Goal: Download file/media

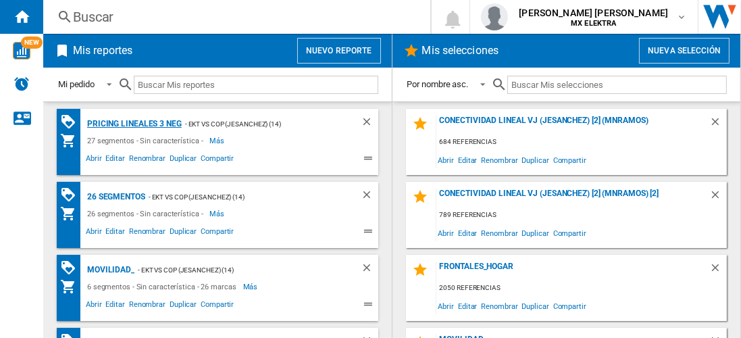
click at [133, 123] on div "Pricing lineales 3 neg" at bounding box center [133, 124] width 98 height 17
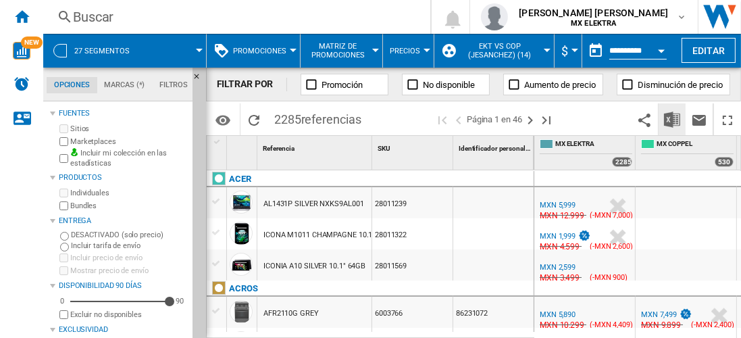
click at [673, 119] on img "Descargar en Excel" at bounding box center [672, 119] width 16 height 16
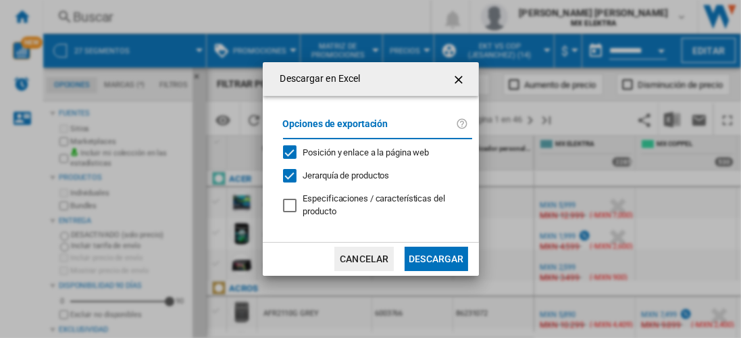
click at [436, 257] on button "Descargar" at bounding box center [436, 259] width 63 height 24
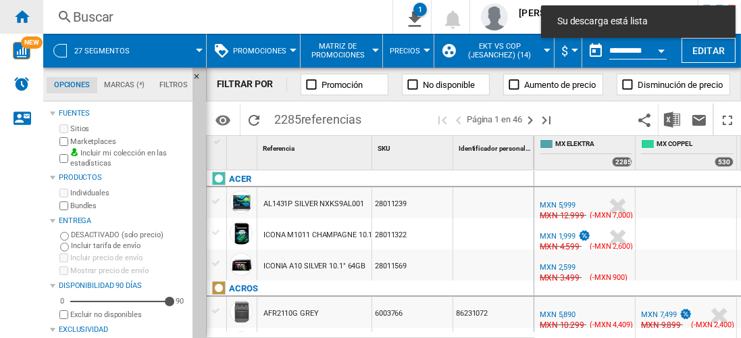
click at [22, 16] on ng-md-icon "Inicio" at bounding box center [22, 16] width 16 height 16
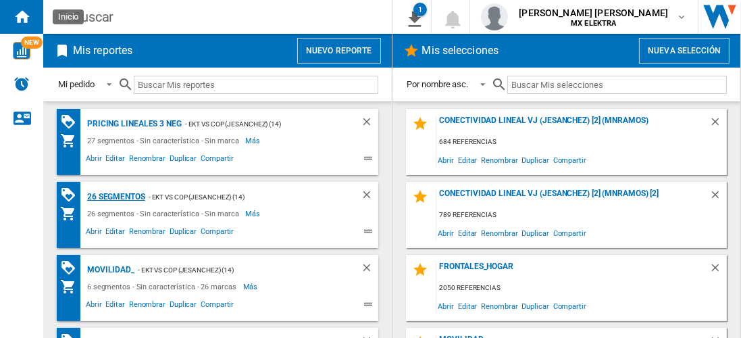
click at [116, 195] on div "26 segmentos" at bounding box center [114, 197] width 61 height 17
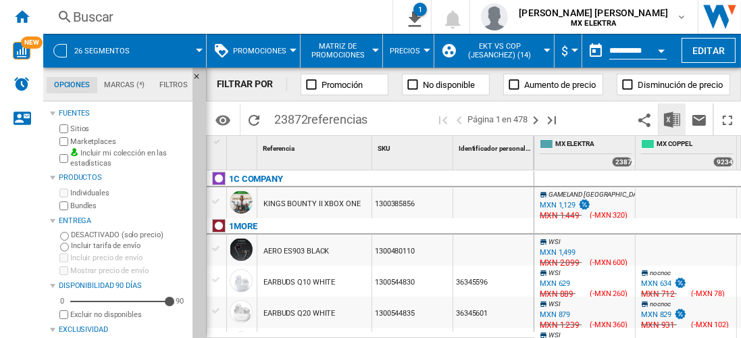
click at [673, 119] on img "Descargar en Excel" at bounding box center [672, 119] width 16 height 16
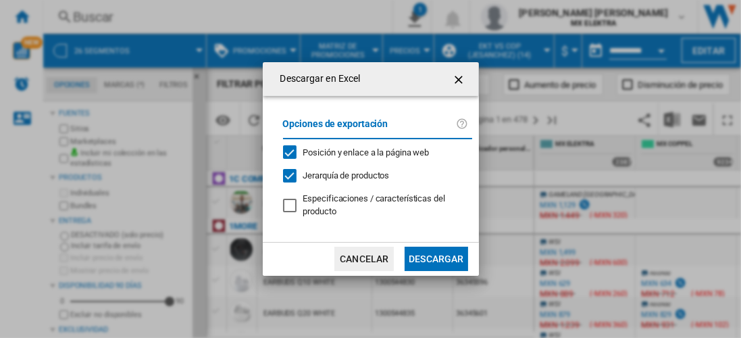
click at [436, 257] on button "Descargar" at bounding box center [436, 259] width 63 height 24
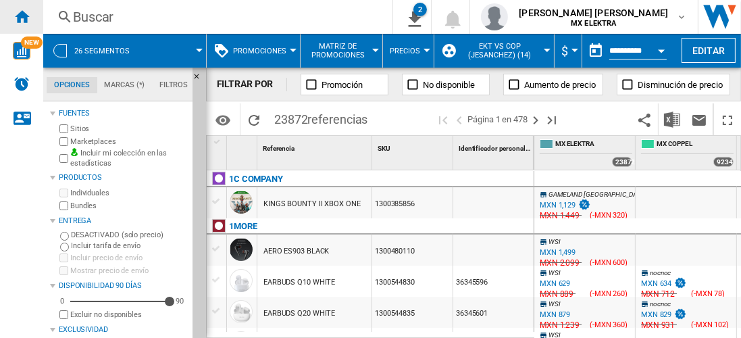
click at [22, 16] on ng-md-icon "Inicio" at bounding box center [22, 16] width 16 height 16
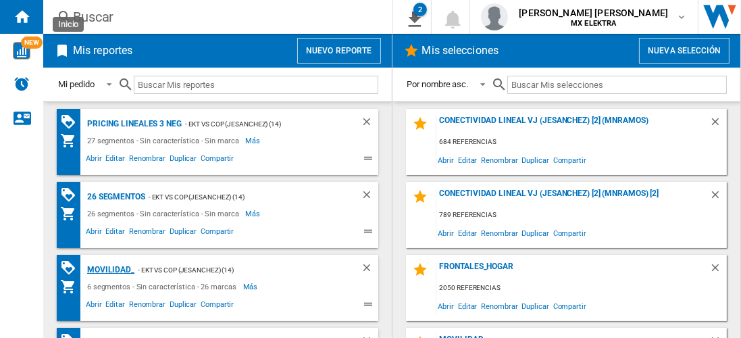
click at [108, 268] on div "MOVILIDAD_" at bounding box center [109, 270] width 51 height 17
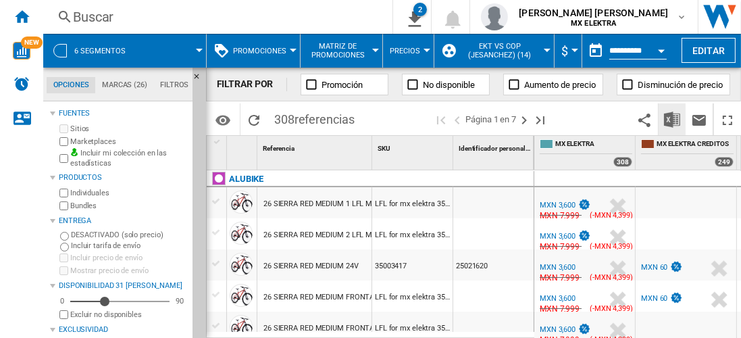
click at [673, 119] on img "Descargar en Excel" at bounding box center [672, 119] width 16 height 16
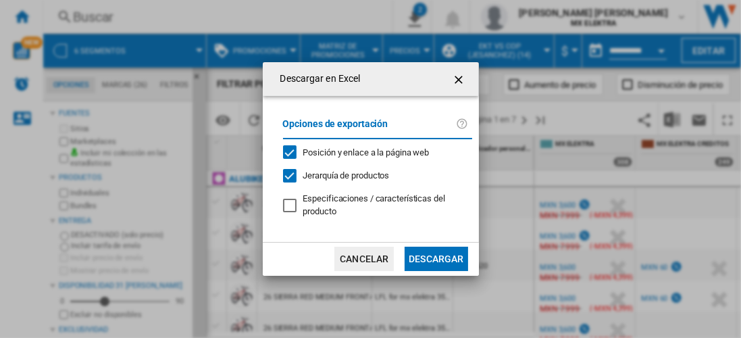
click at [436, 257] on button "Descargar" at bounding box center [436, 259] width 63 height 24
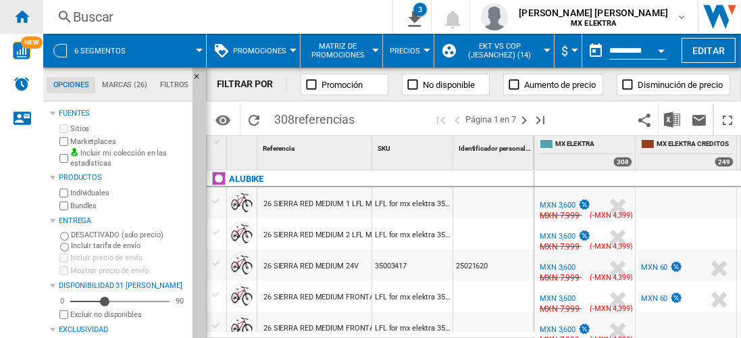
click at [22, 16] on ng-md-icon "Inicio" at bounding box center [22, 16] width 16 height 16
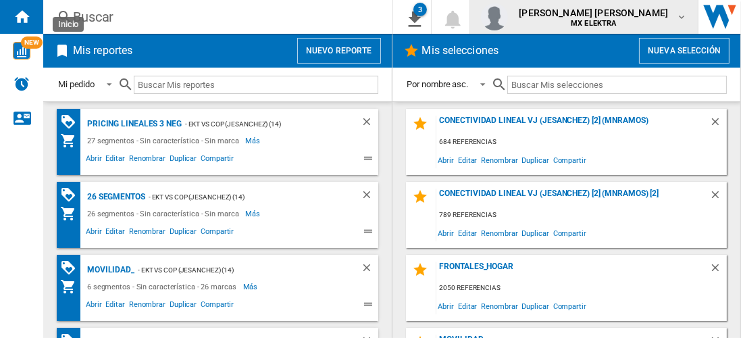
click at [606, 16] on span "[PERSON_NAME] [PERSON_NAME]" at bounding box center [593, 13] width 149 height 14
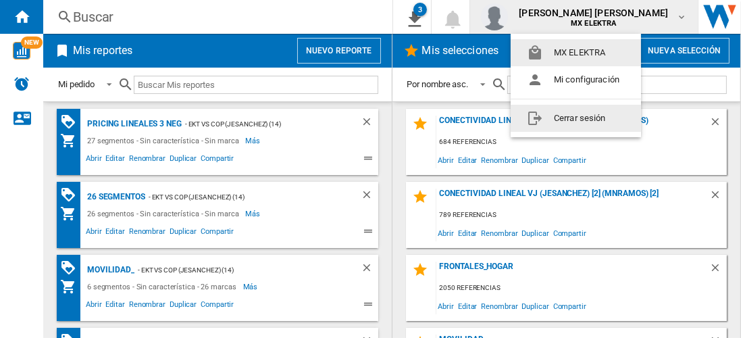
click at [578, 118] on button "Cerrar sesión" at bounding box center [576, 118] width 130 height 27
